Goal: Find specific page/section: Find specific page/section

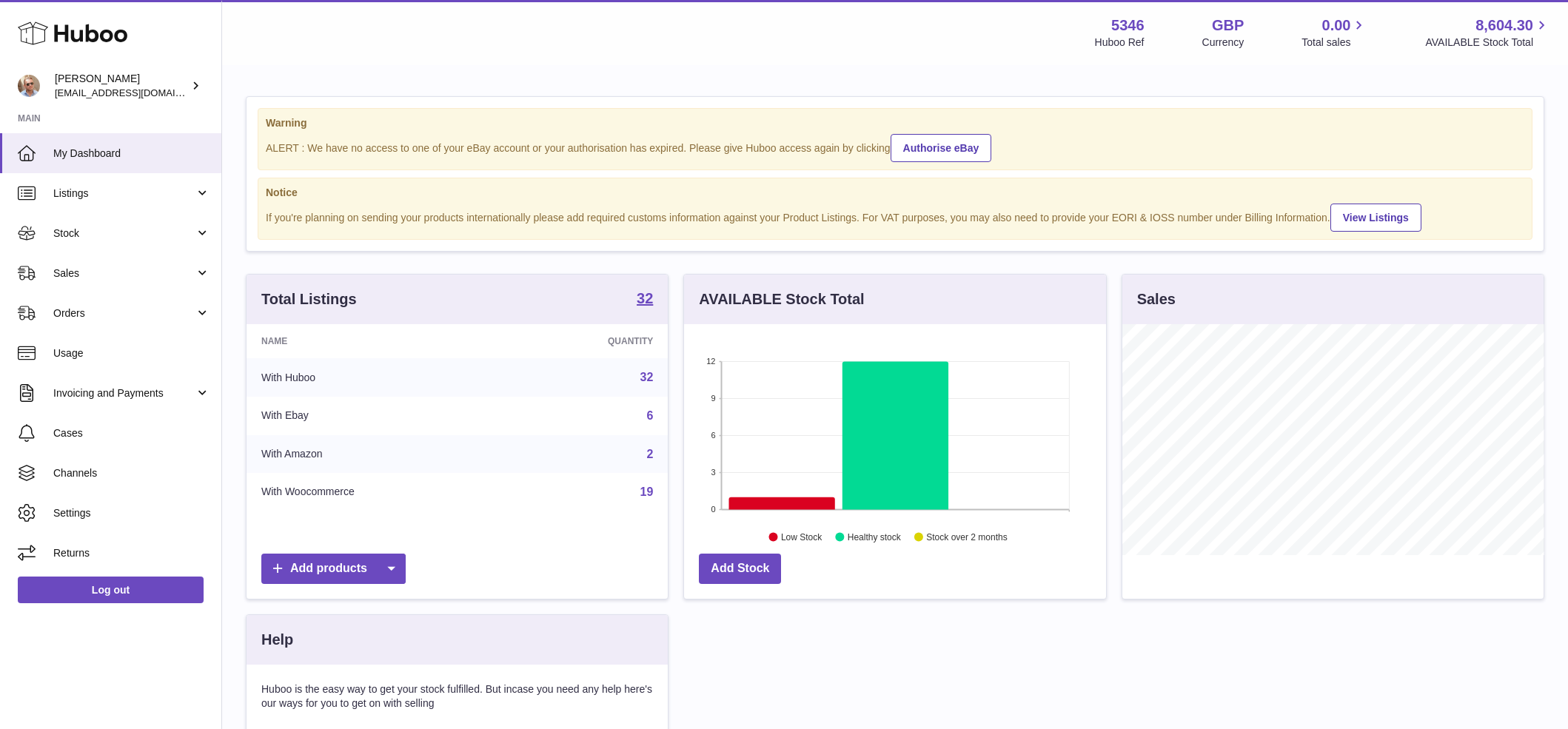
scroll to position [231, 422]
click at [86, 277] on span "Sales" at bounding box center [124, 274] width 141 height 14
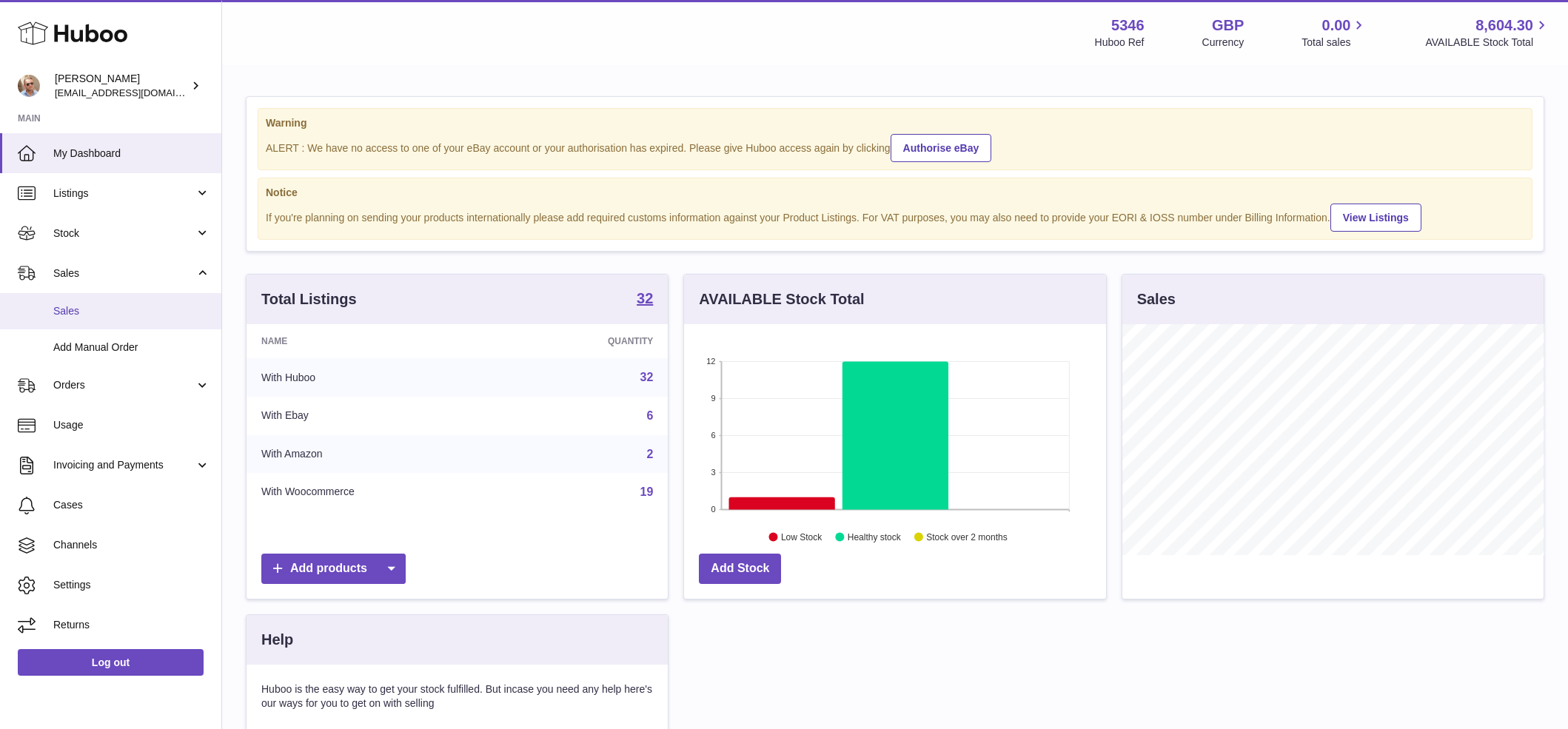
click at [90, 308] on span "Sales" at bounding box center [131, 311] width 157 height 14
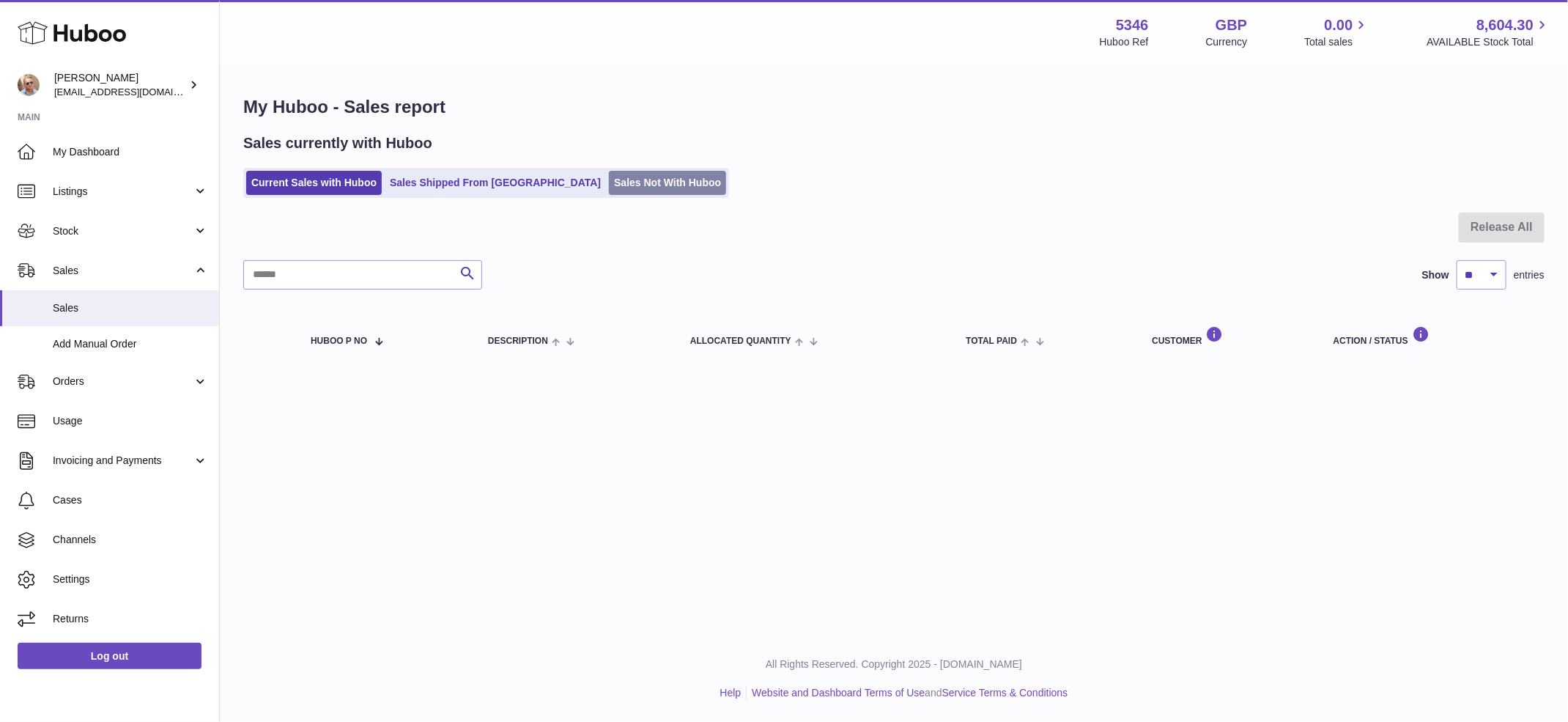
click at [609, 185] on link "Sales Not With Huboo" at bounding box center [668, 182] width 117 height 24
